Goal: Information Seeking & Learning: Check status

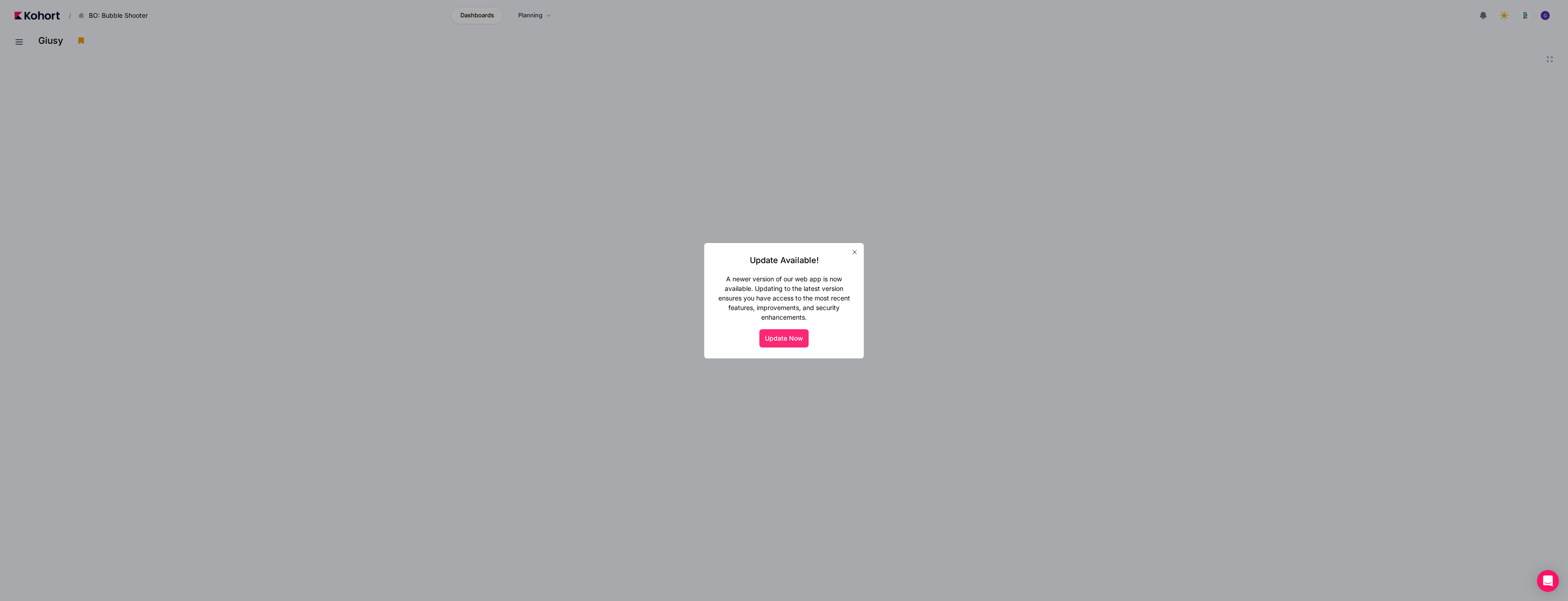
click at [802, 340] on button "Update Now" at bounding box center [783, 338] width 49 height 18
